Goal: Use online tool/utility: Utilize a website feature to perform a specific function

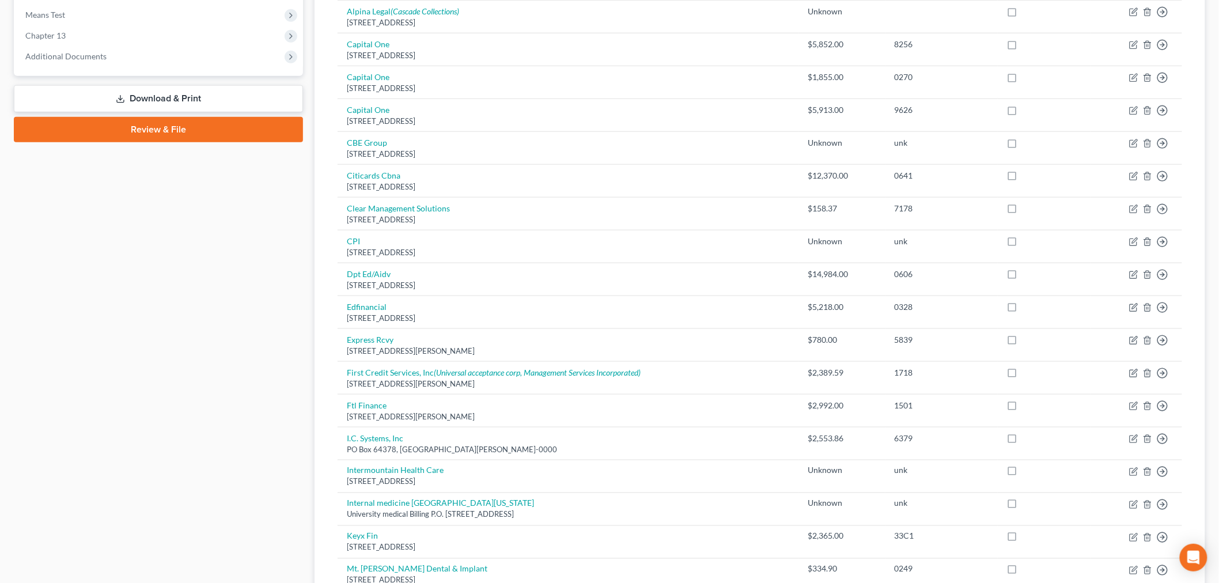
scroll to position [320, 0]
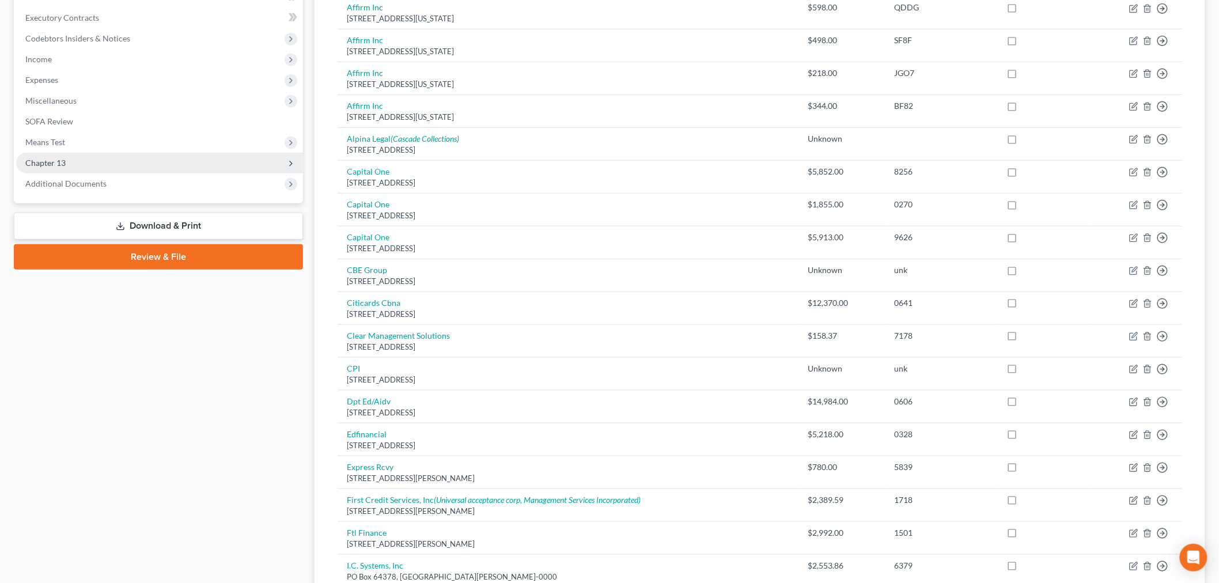
click at [103, 169] on span "Chapter 13" at bounding box center [159, 163] width 287 height 21
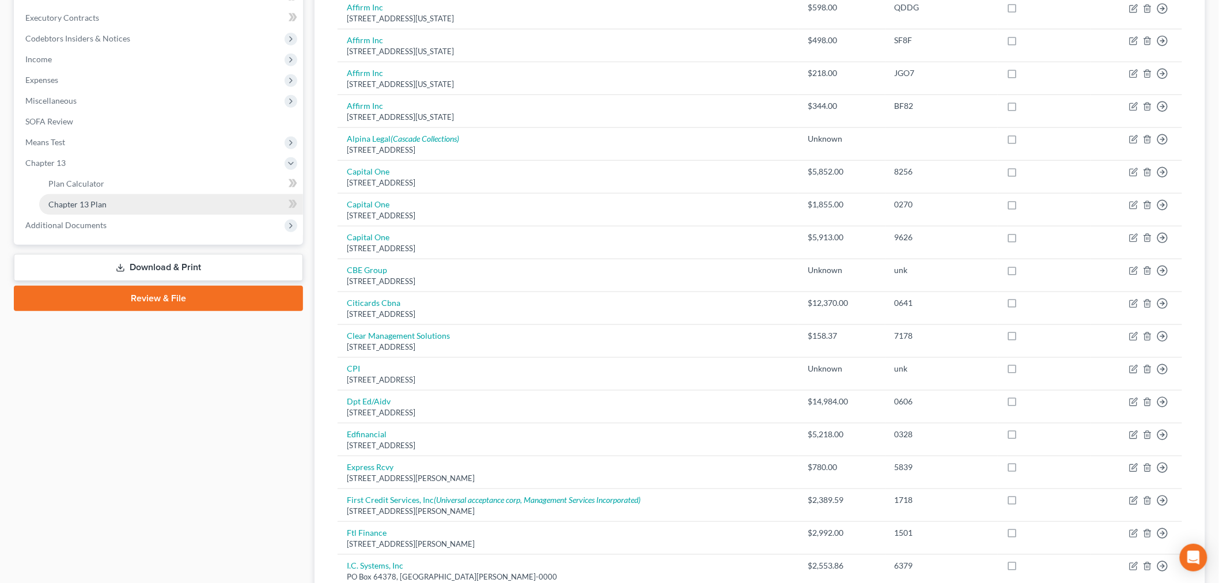
click at [104, 199] on span "Chapter 13 Plan" at bounding box center [77, 204] width 58 height 10
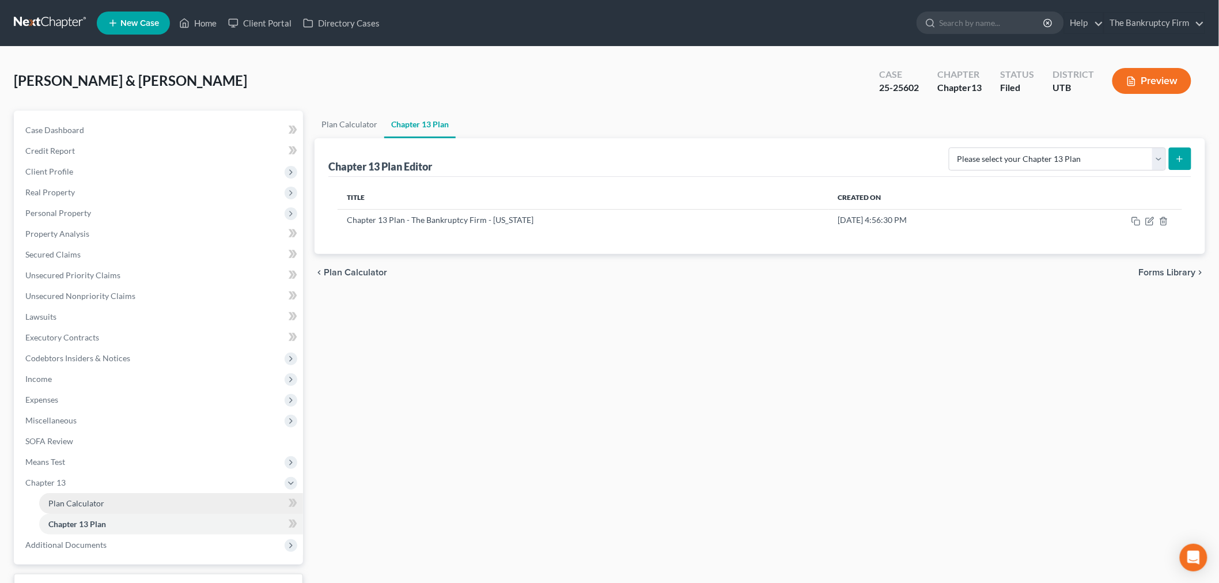
click at [159, 496] on link "Plan Calculator" at bounding box center [171, 503] width 264 height 21
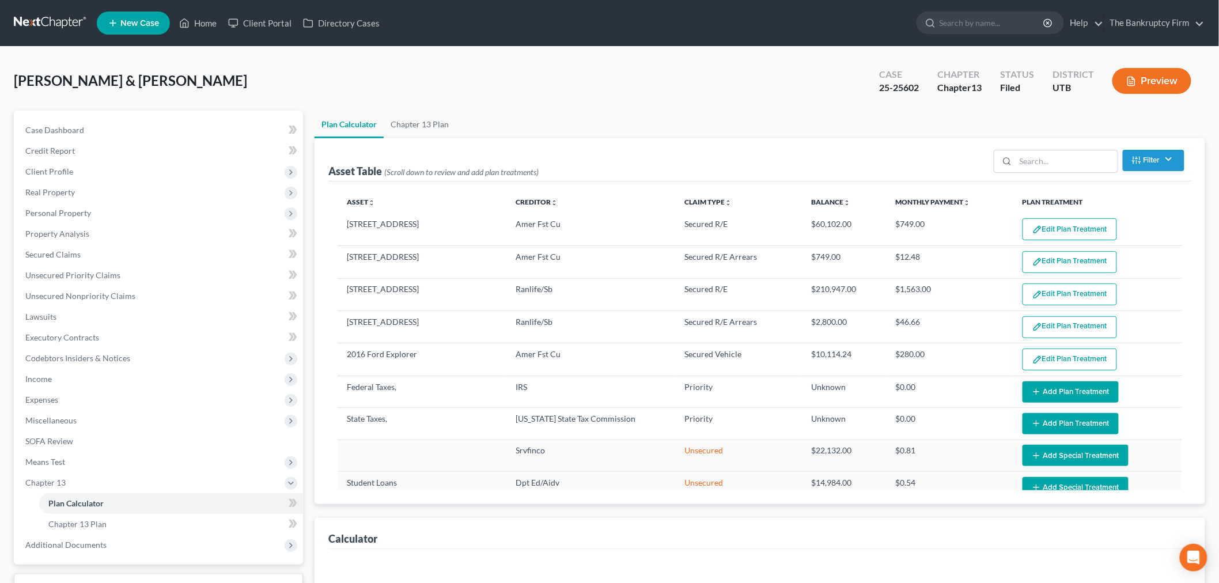
select select "59"
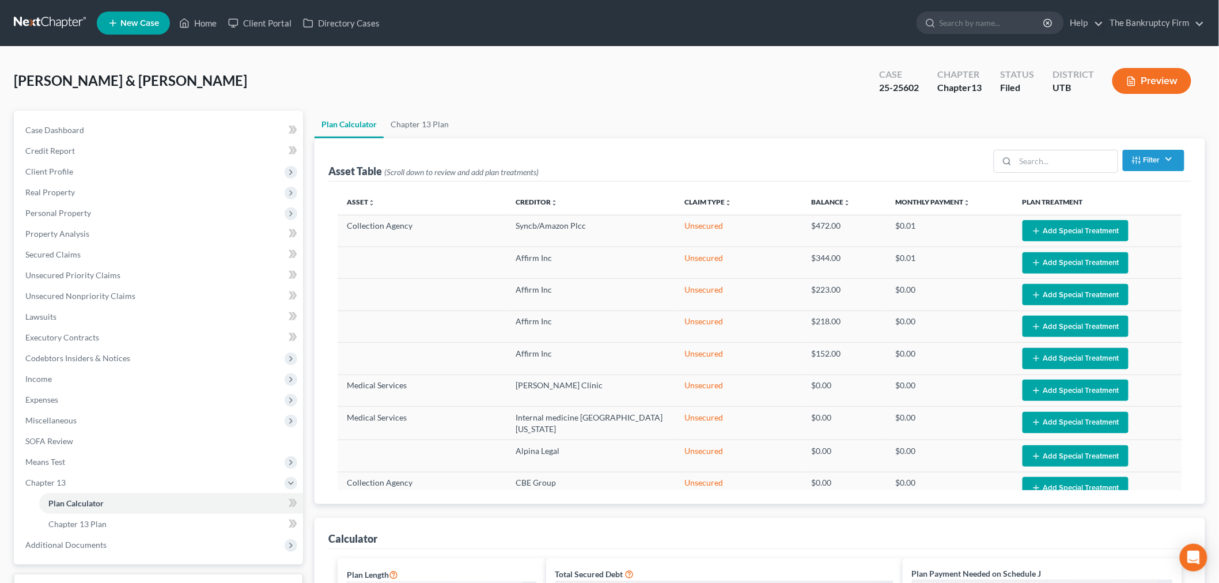
scroll to position [768, 0]
drag, startPoint x: 198, startPoint y: 25, endPoint x: 209, endPoint y: 21, distance: 11.5
click at [198, 25] on link "Home" at bounding box center [197, 23] width 49 height 21
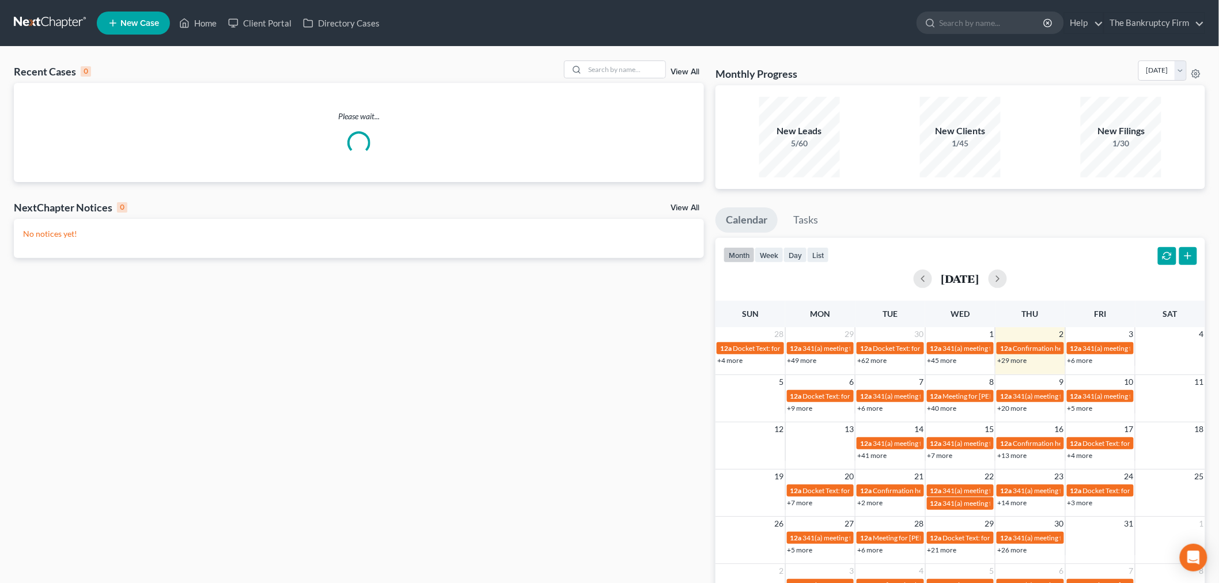
click at [683, 72] on link "View All" at bounding box center [685, 72] width 29 height 8
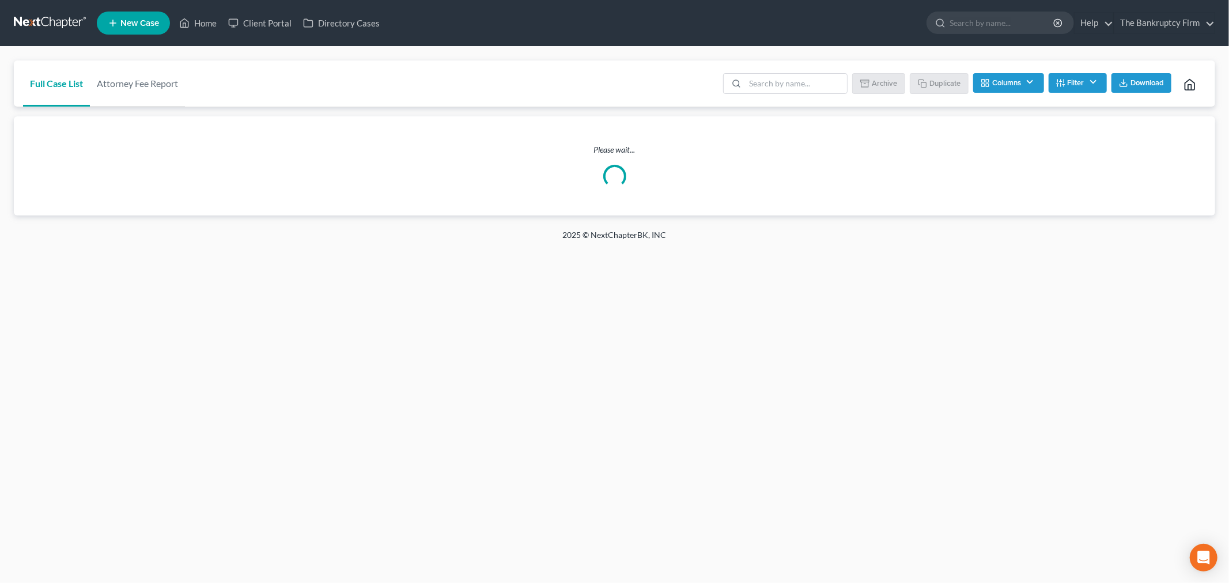
click at [819, 95] on li at bounding box center [785, 84] width 124 height 23
drag, startPoint x: 813, startPoint y: 84, endPoint x: 821, endPoint y: 71, distance: 15.0
click at [815, 79] on input "search" at bounding box center [796, 84] width 102 height 20
type input "[PERSON_NAME]"
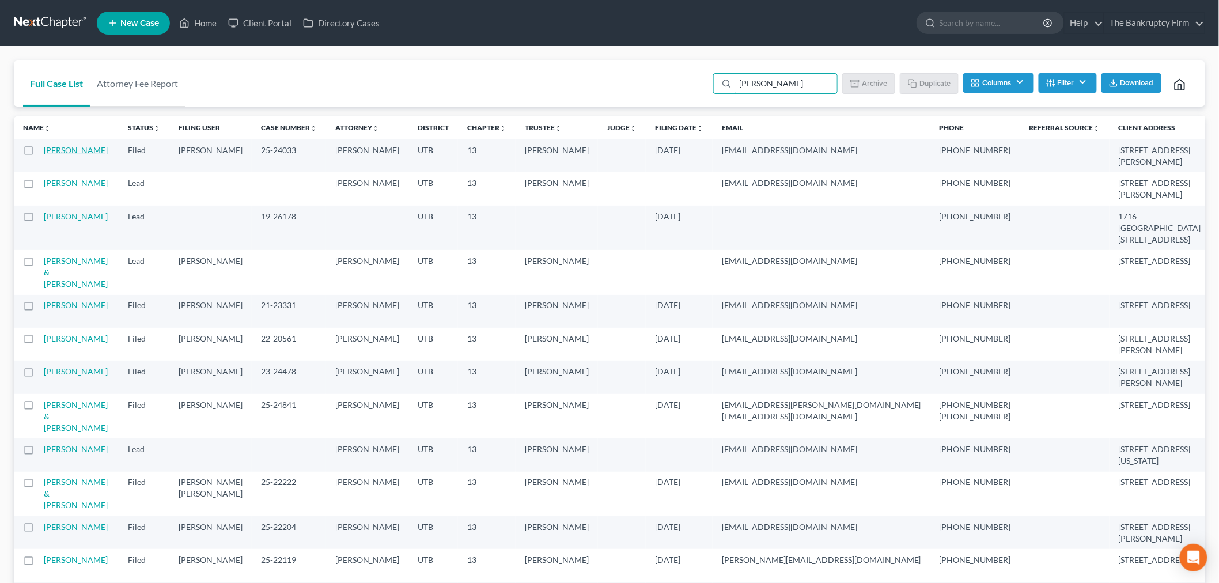
click at [62, 154] on link "[PERSON_NAME]" at bounding box center [76, 150] width 64 height 10
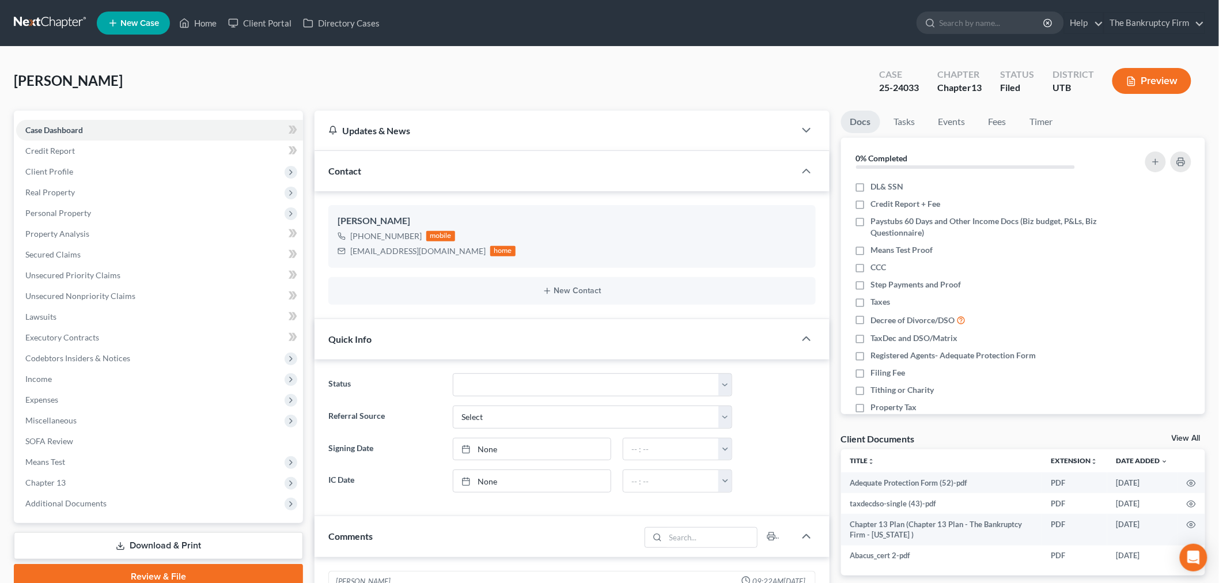
click at [65, 495] on span "Additional Documents" at bounding box center [159, 503] width 287 height 21
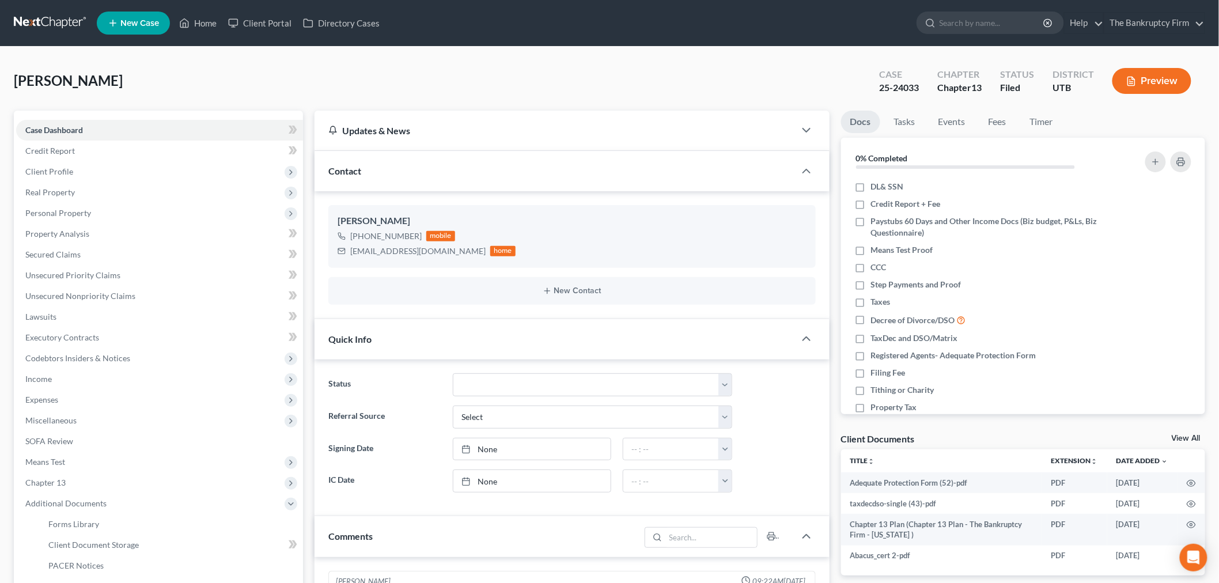
scroll to position [10, 0]
click at [202, 559] on link "PACER Notices" at bounding box center [171, 565] width 264 height 21
